Goal: Task Accomplishment & Management: Use online tool/utility

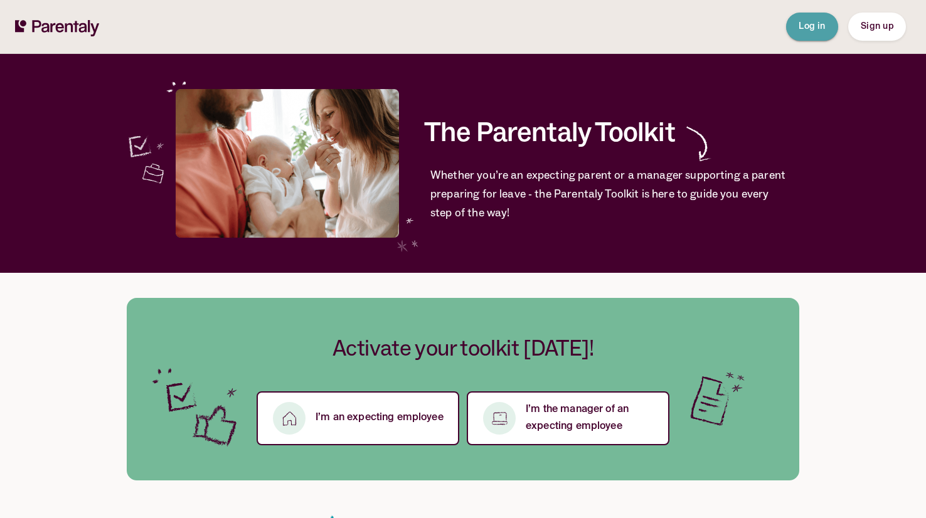
click at [824, 33] on button "Log in" at bounding box center [812, 27] width 52 height 28
